Goal: Task Accomplishment & Management: Use online tool/utility

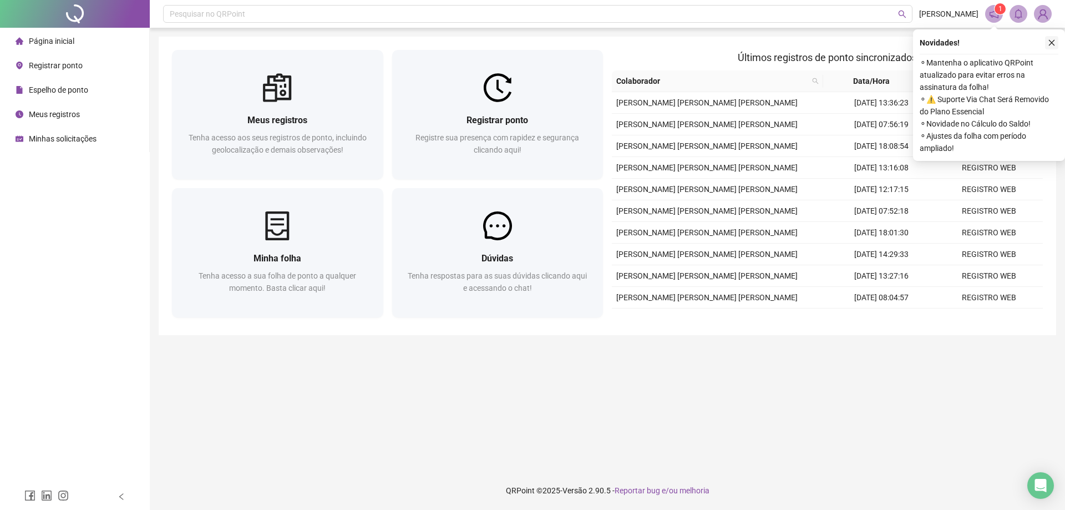
click at [1054, 42] on icon "close" at bounding box center [1052, 43] width 8 height 8
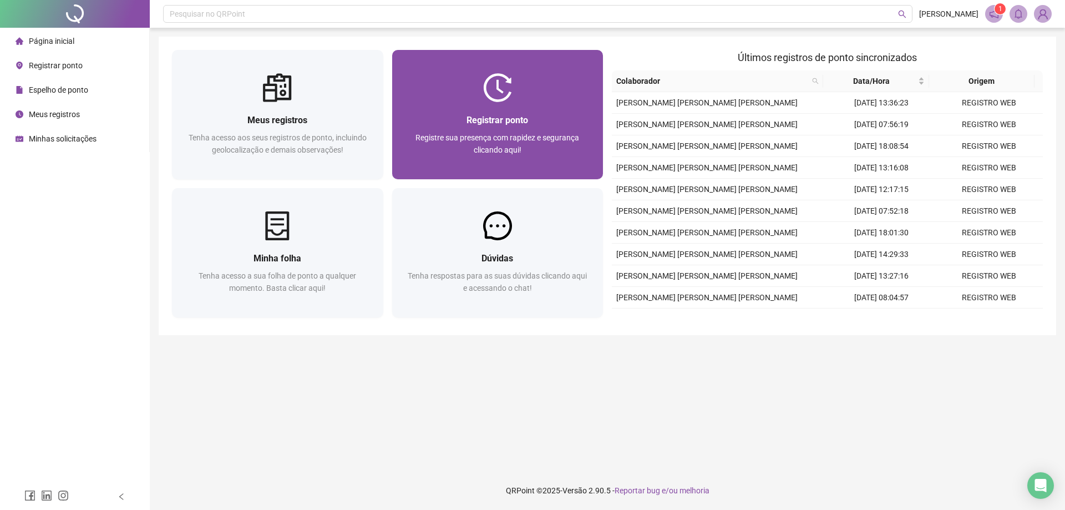
click at [448, 102] on div at bounding box center [497, 87] width 211 height 29
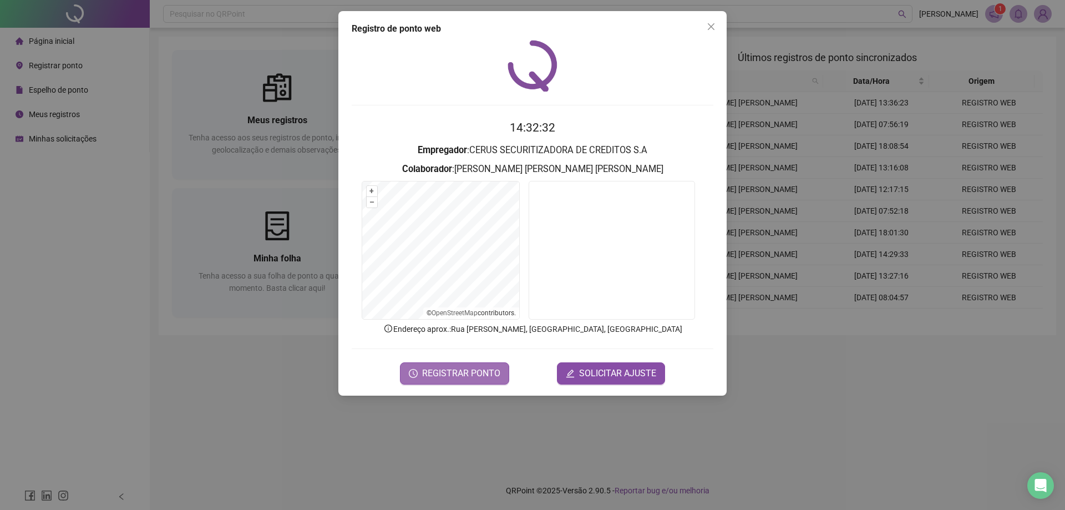
click at [485, 374] on span "REGISTRAR PONTO" at bounding box center [461, 373] width 78 height 13
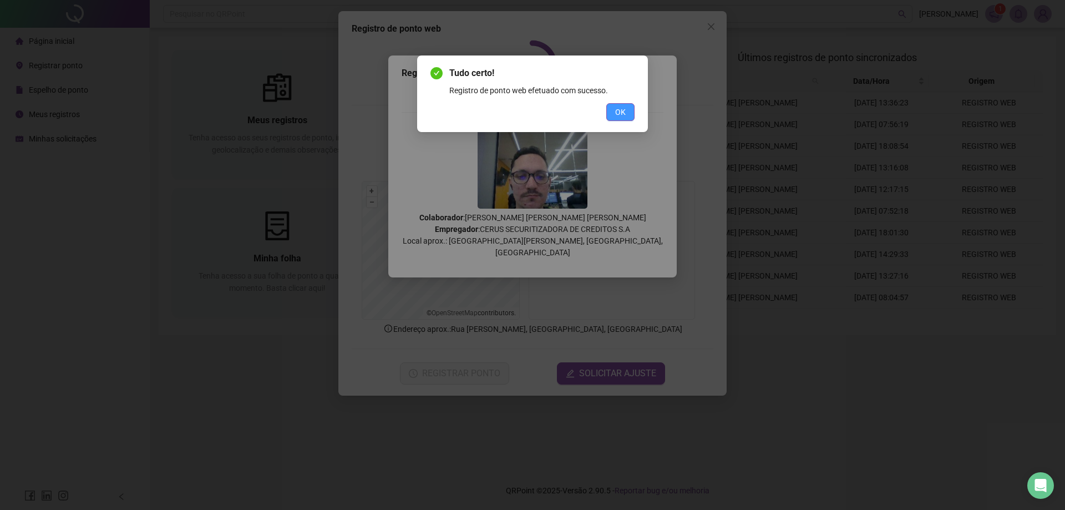
click at [610, 113] on button "OK" at bounding box center [620, 112] width 28 height 18
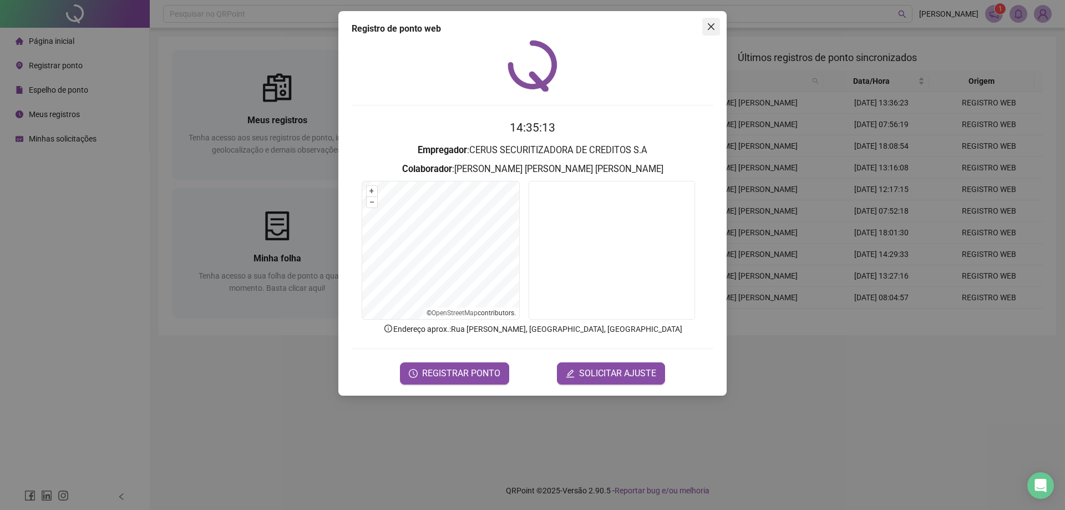
click at [716, 27] on span "Close" at bounding box center [711, 26] width 18 height 9
